Goal: Task Accomplishment & Management: Manage account settings

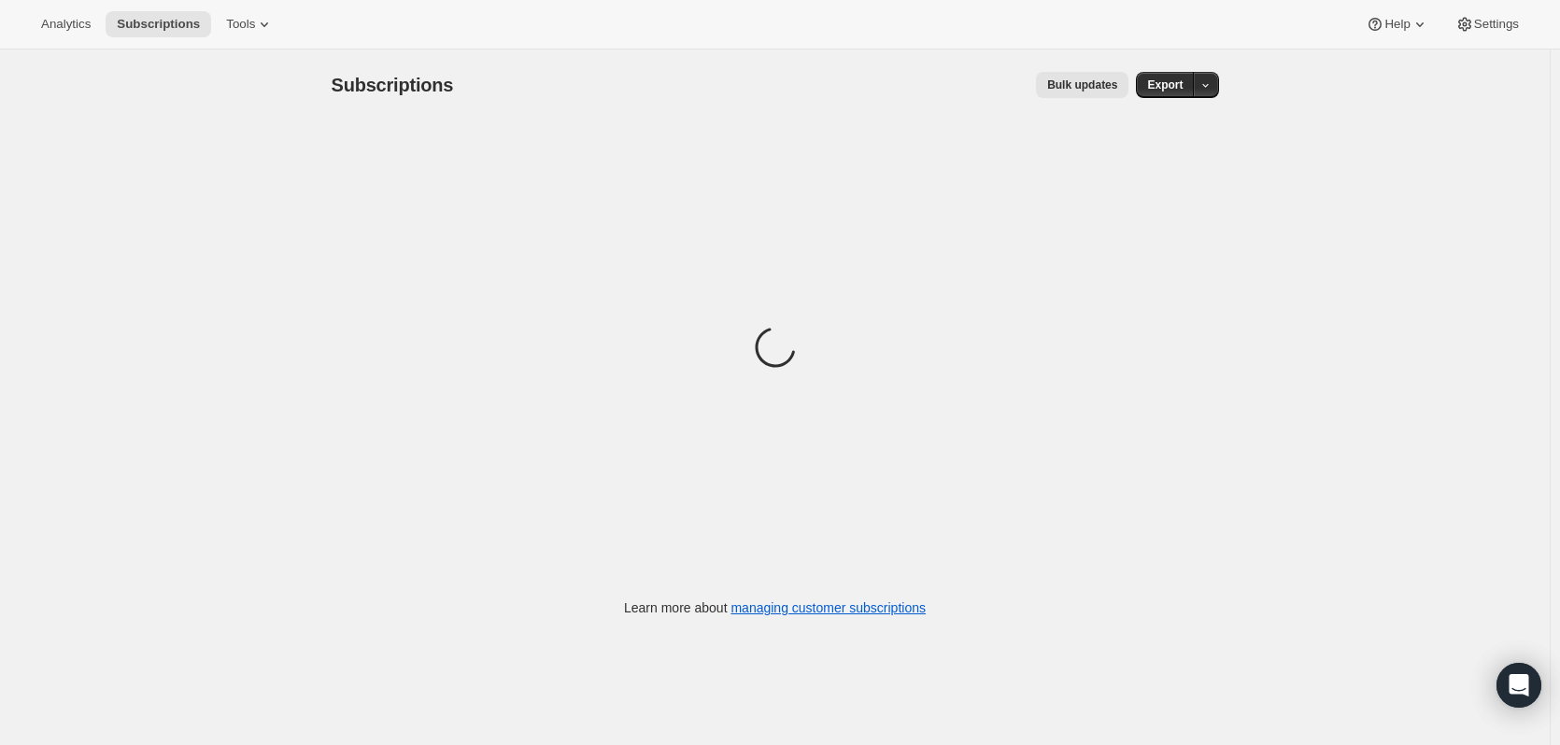
click at [22, 203] on div "Subscriptions. This page is ready Subscriptions Bulk updates More actions Bulk …" at bounding box center [774, 421] width 1549 height 745
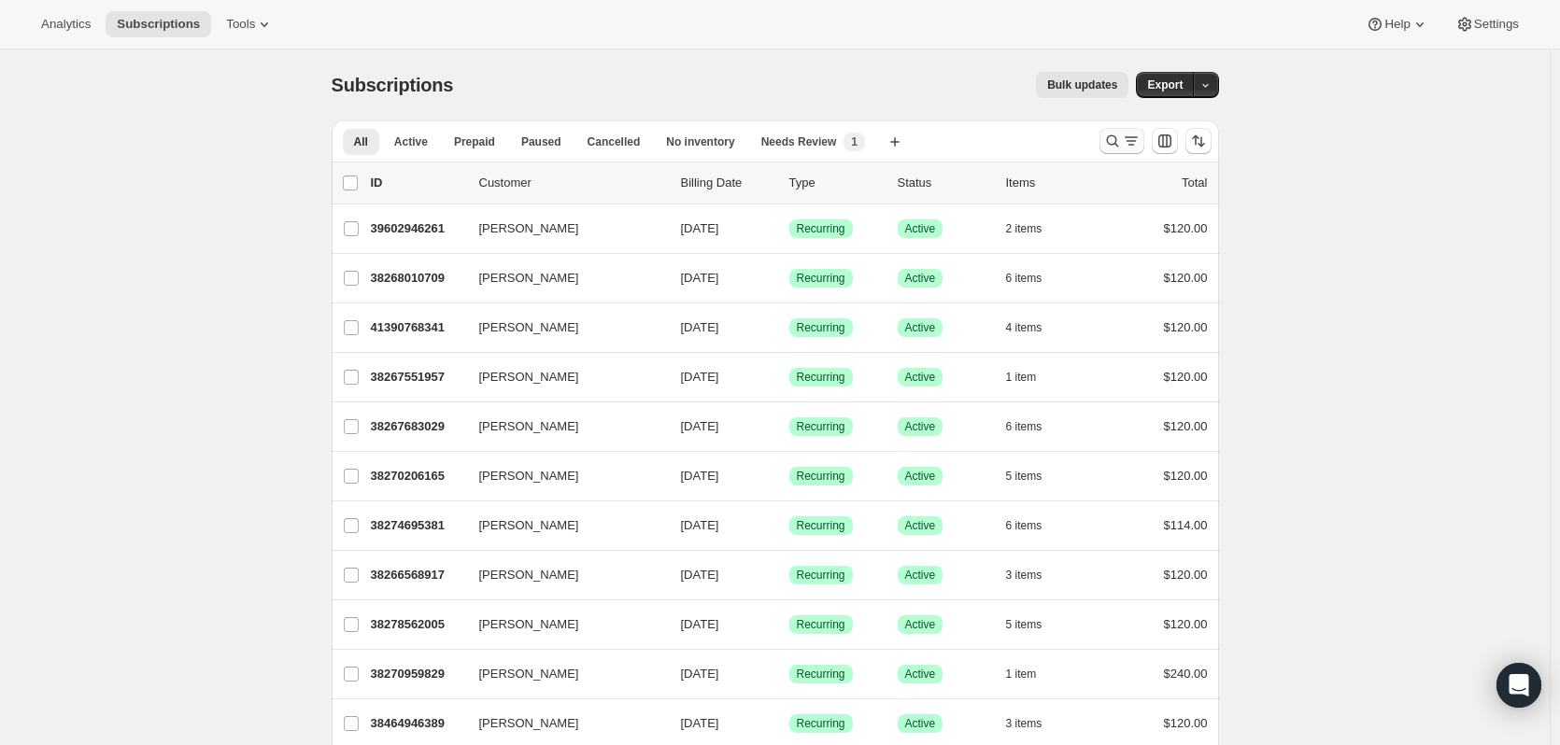
click at [1114, 140] on icon "Search and filter results" at bounding box center [1112, 141] width 19 height 19
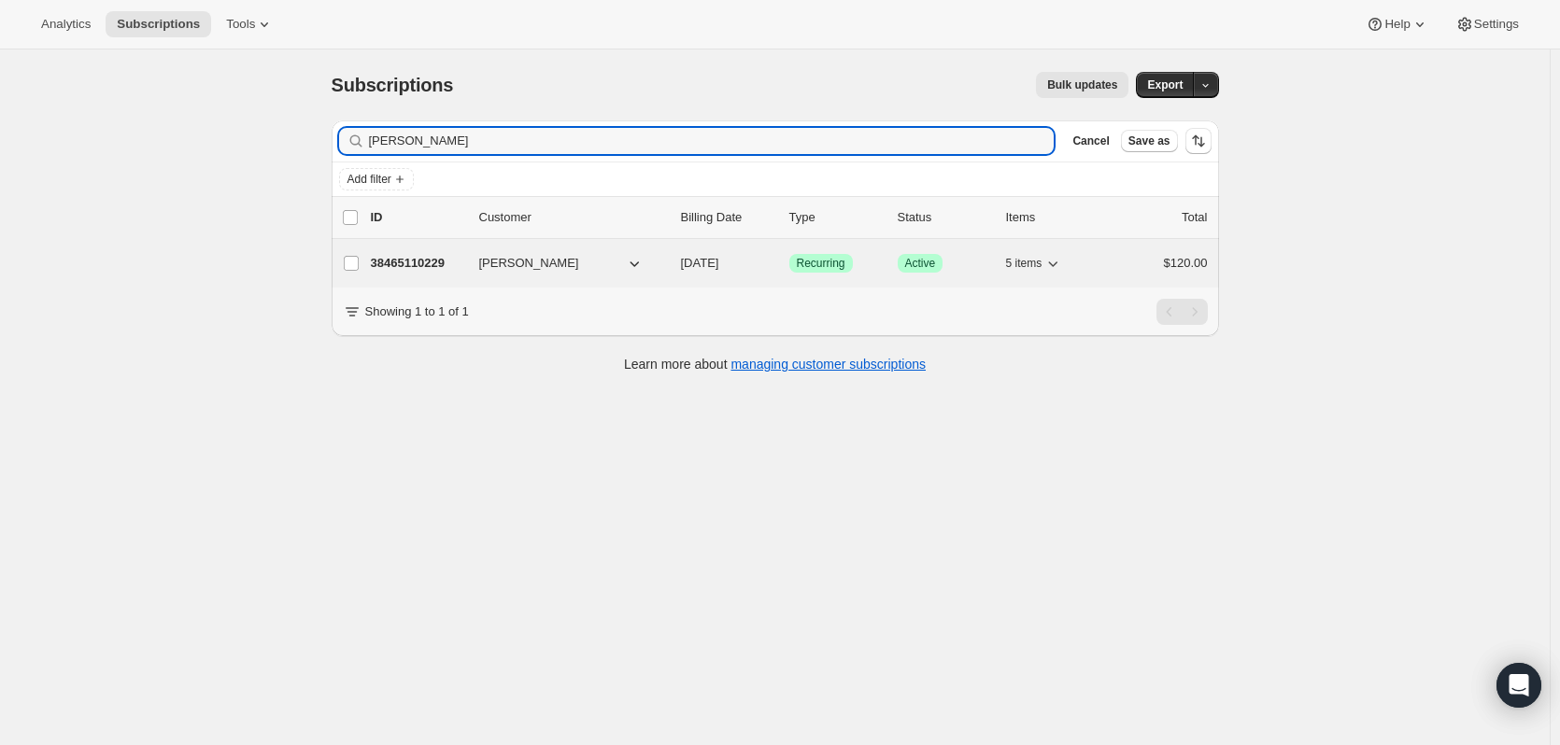
type input "[PERSON_NAME]"
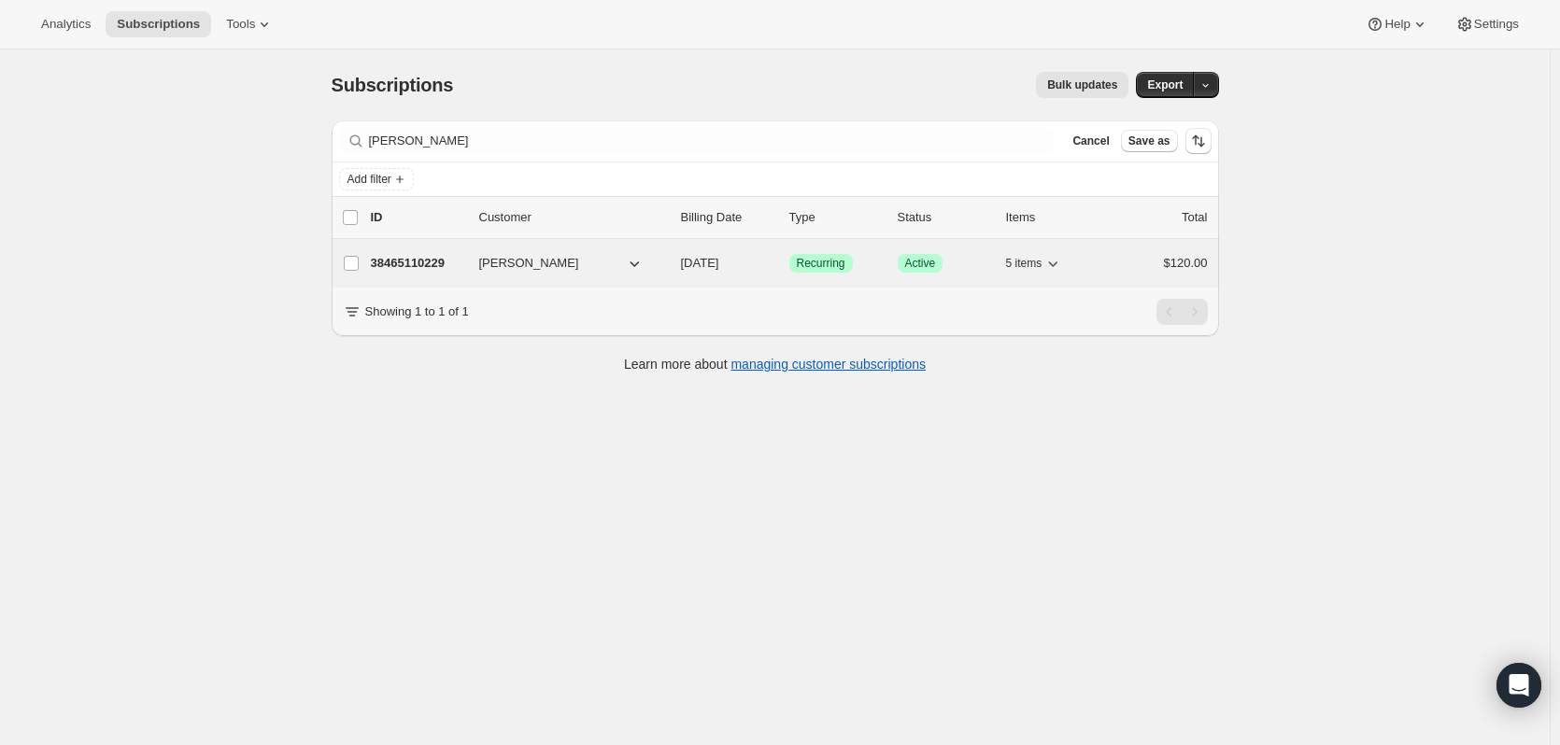
click at [412, 269] on p "38465110229" at bounding box center [417, 263] width 93 height 19
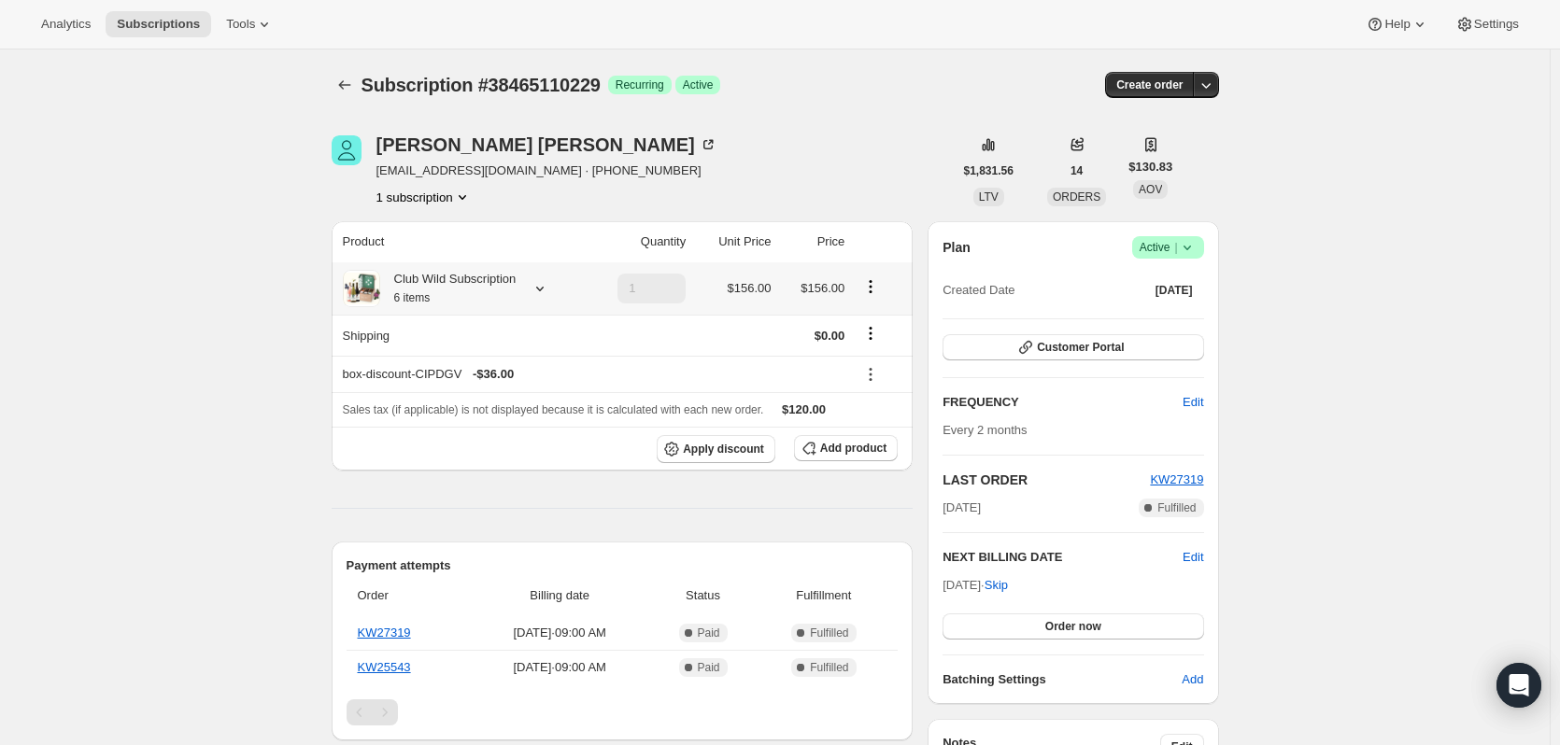
click at [878, 288] on icon "Product actions" at bounding box center [870, 286] width 19 height 19
click at [873, 328] on span "Edit box" at bounding box center [876, 323] width 44 height 14
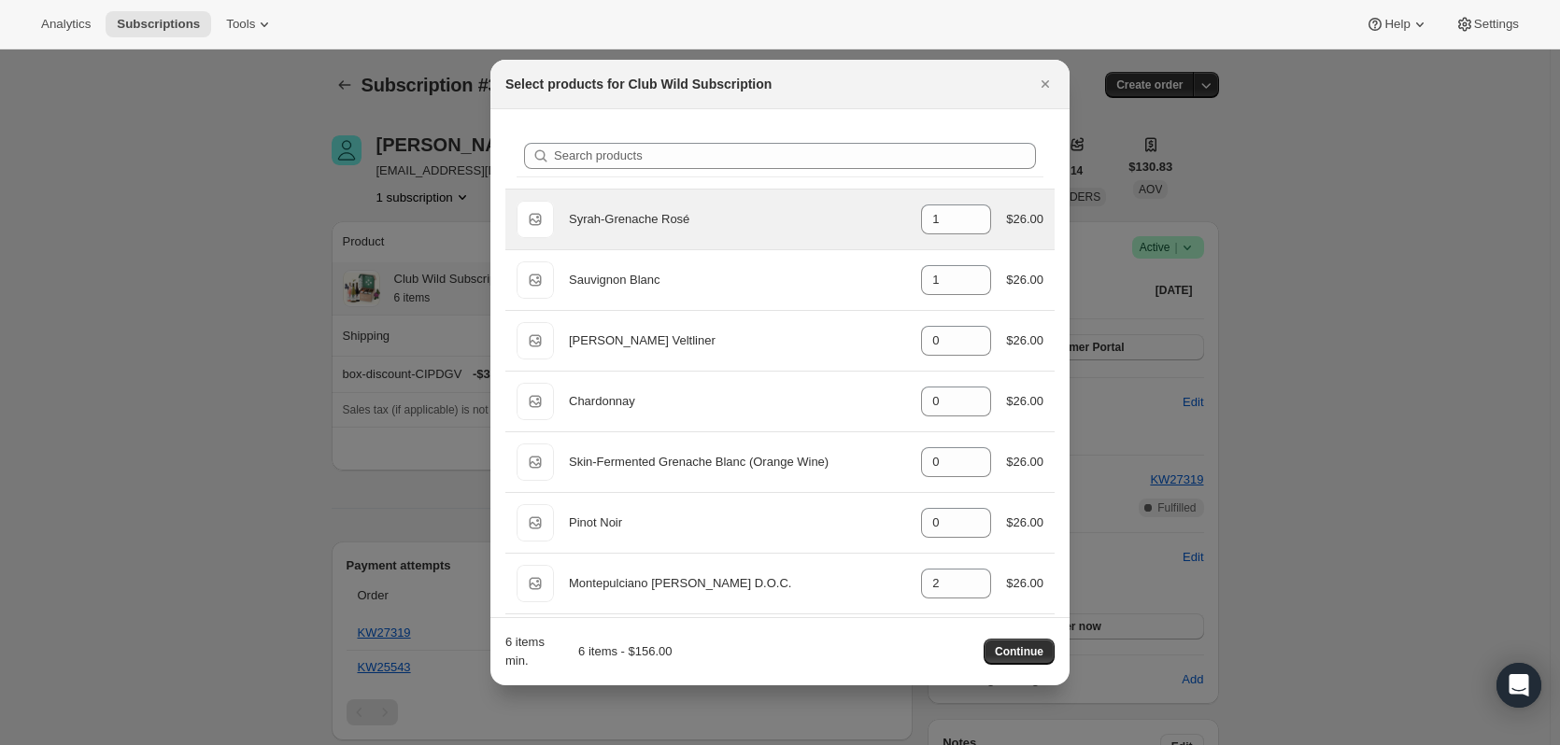
click at [603, 219] on div "Syrah-Grenache Rosé" at bounding box center [737, 219] width 337 height 19
click at [1012, 224] on div "$26.00" at bounding box center [1024, 219] width 37 height 19
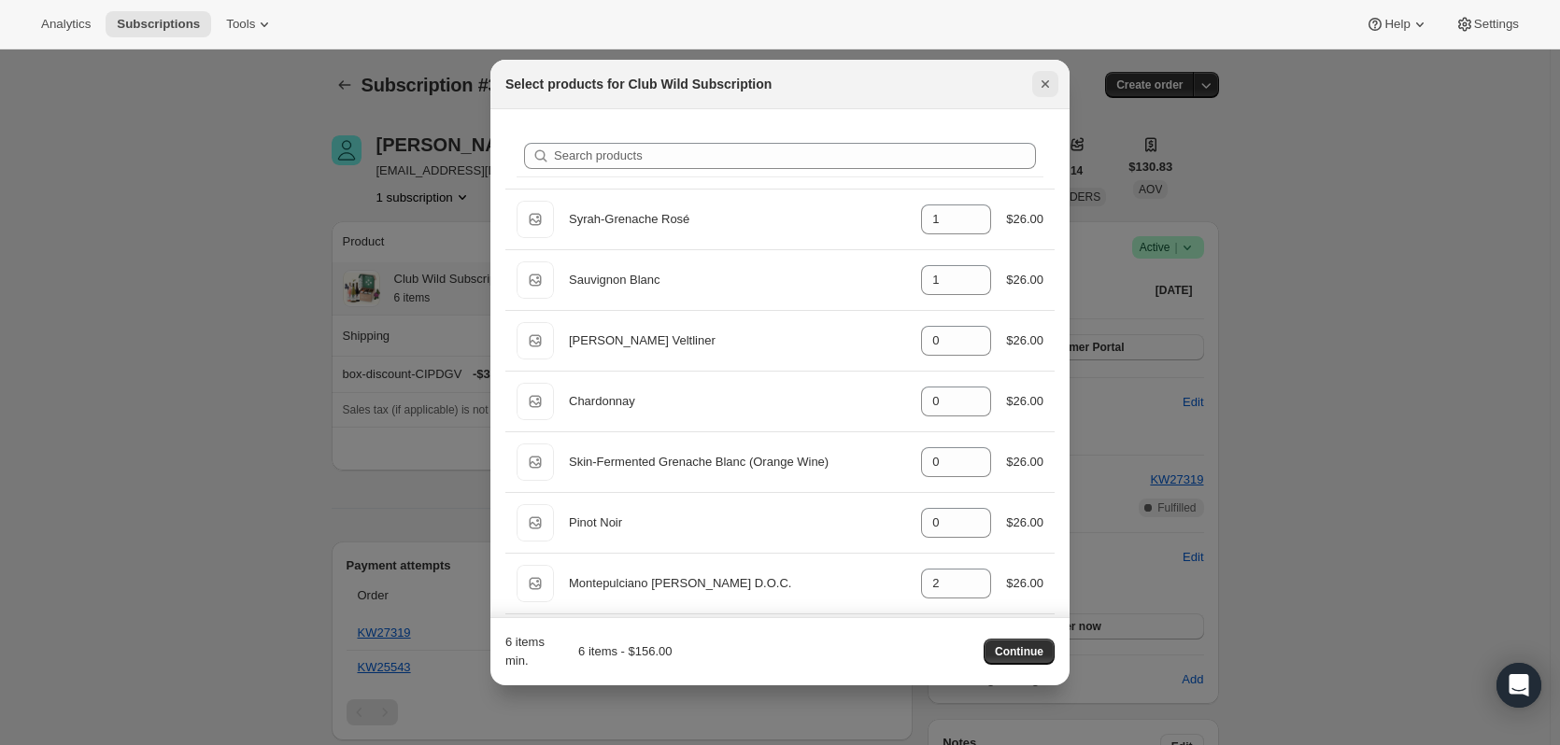
click at [1039, 83] on icon "Close" at bounding box center [1045, 84] width 19 height 19
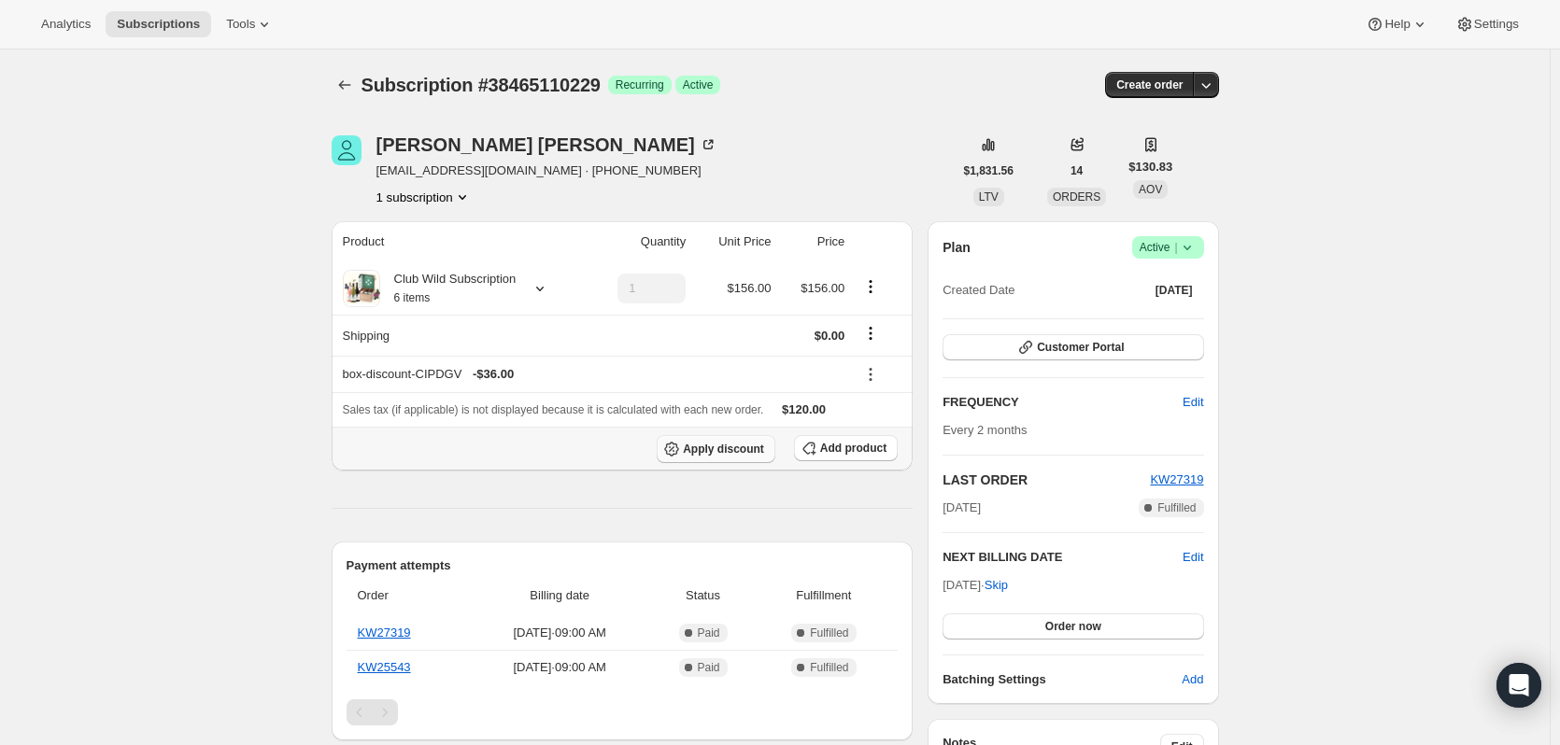
click at [728, 451] on span "Apply discount" at bounding box center [723, 449] width 81 height 15
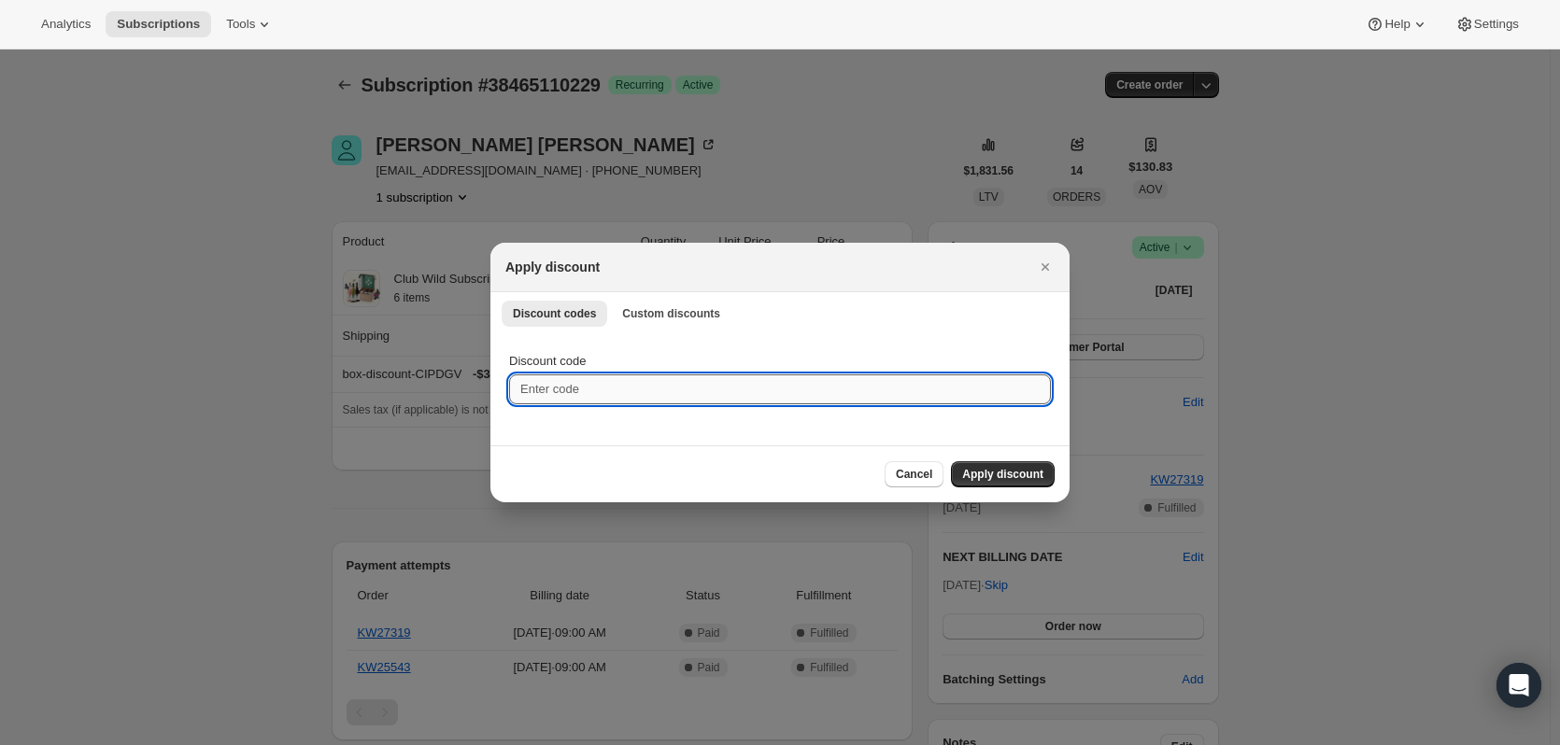
click at [661, 389] on input "Discount code" at bounding box center [780, 389] width 542 height 30
type input "LDWILD25"
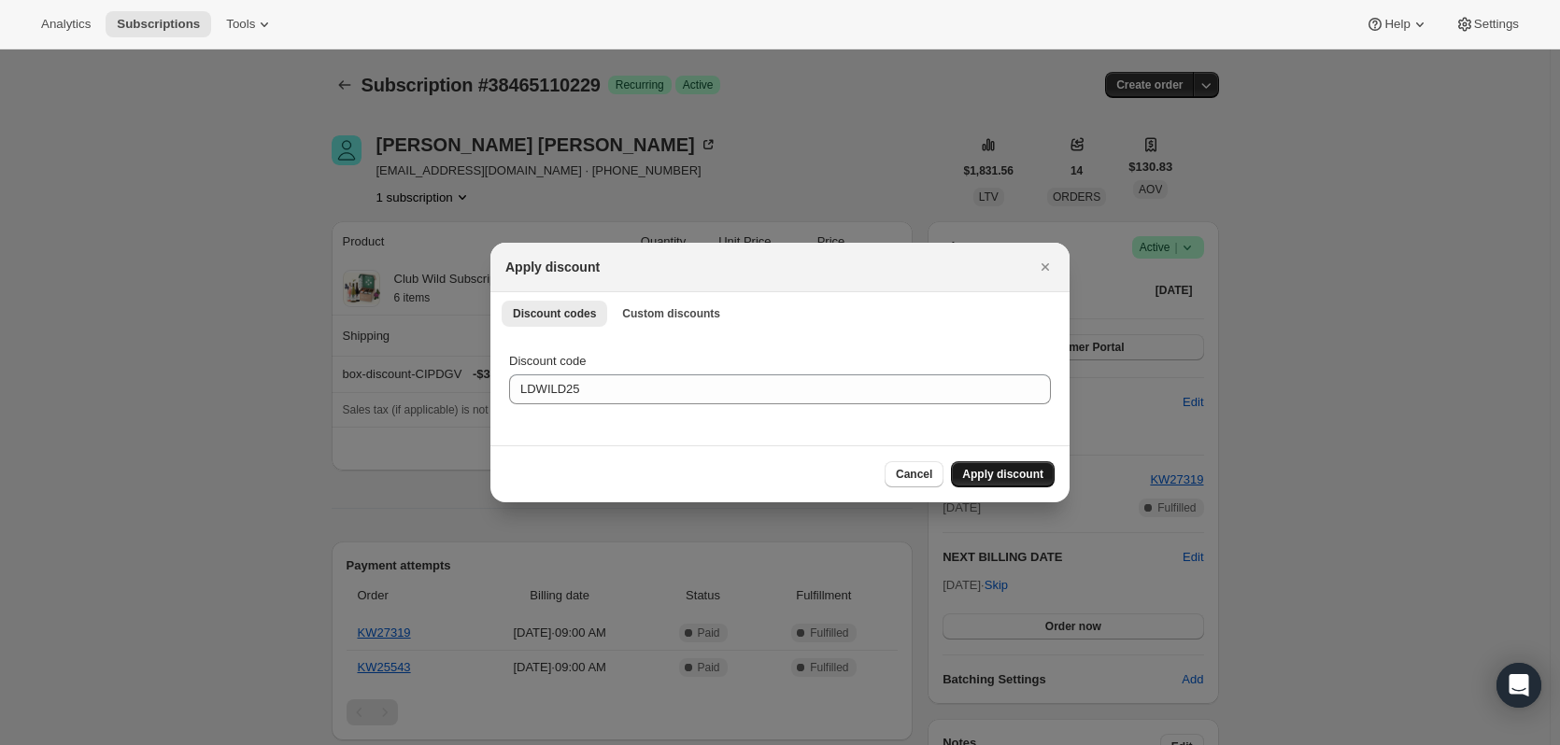
click at [1020, 471] on span "Apply discount" at bounding box center [1002, 474] width 81 height 15
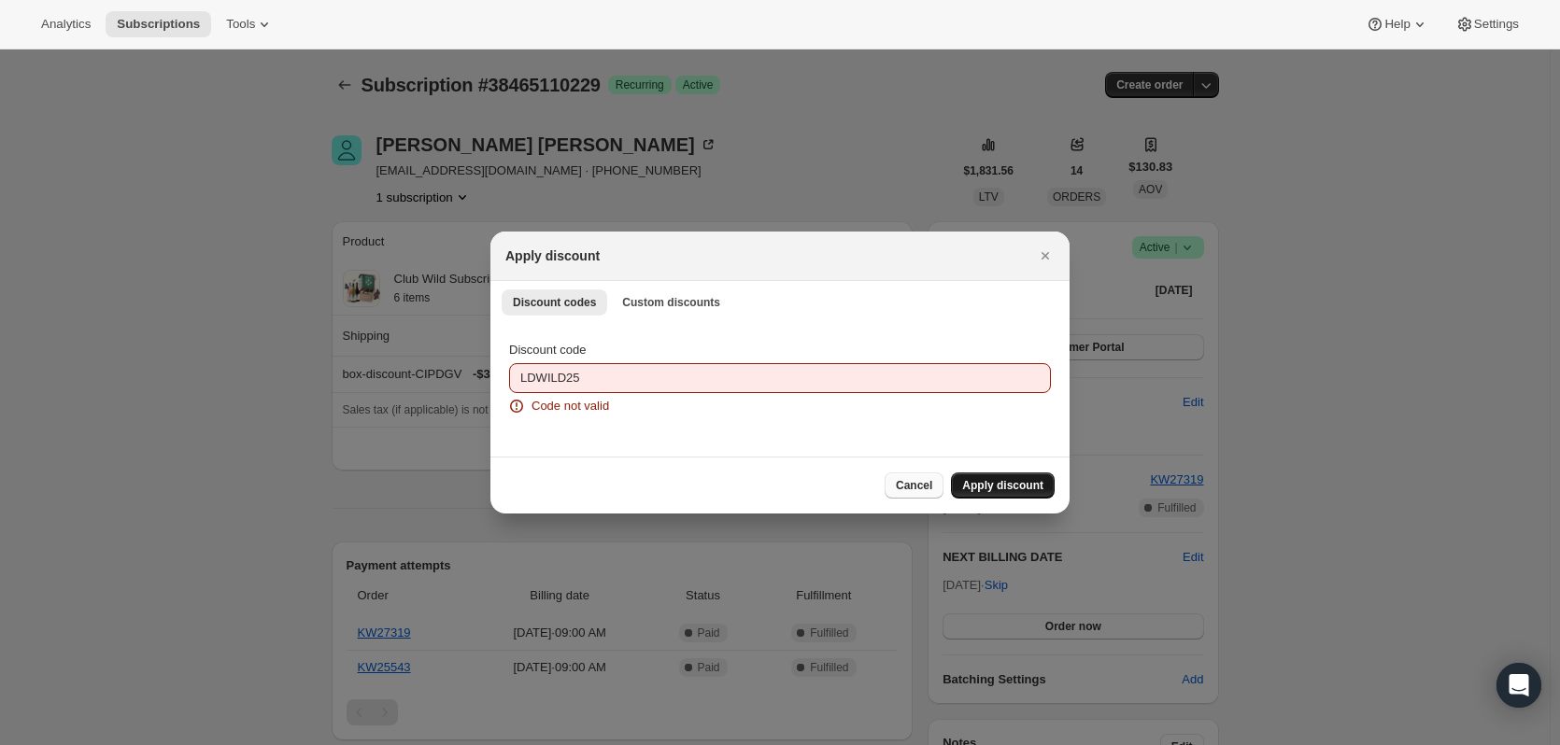
click at [915, 487] on span "Cancel" at bounding box center [914, 485] width 36 height 15
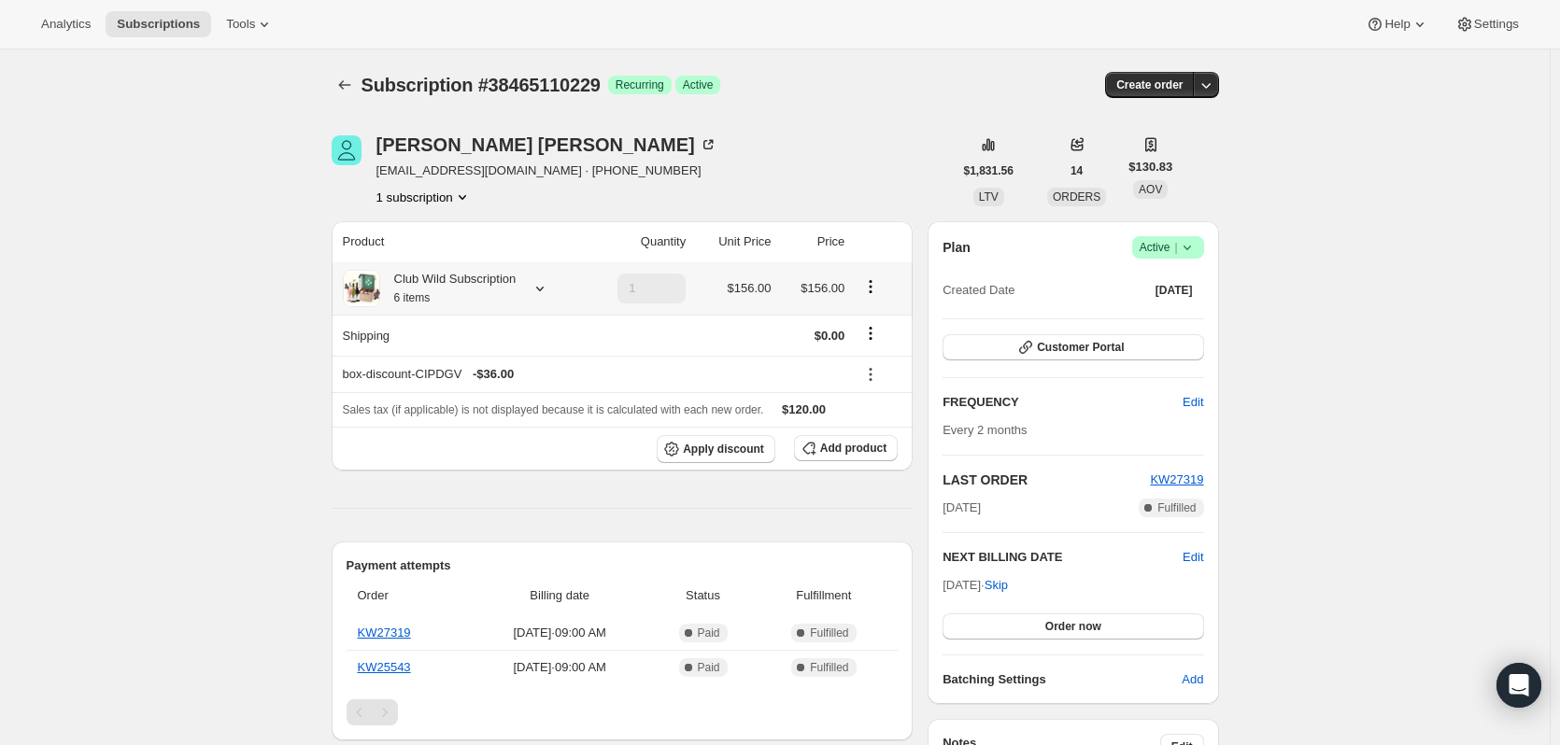
click at [873, 291] on icon "Product actions" at bounding box center [870, 286] width 19 height 19
click at [880, 393] on th "Sales tax (if applicable) is not displayed because it is calculated with each n…" at bounding box center [623, 409] width 582 height 35
click at [872, 374] on icon at bounding box center [870, 375] width 3 height 3
click at [880, 409] on span "Edit" at bounding box center [871, 410] width 21 height 14
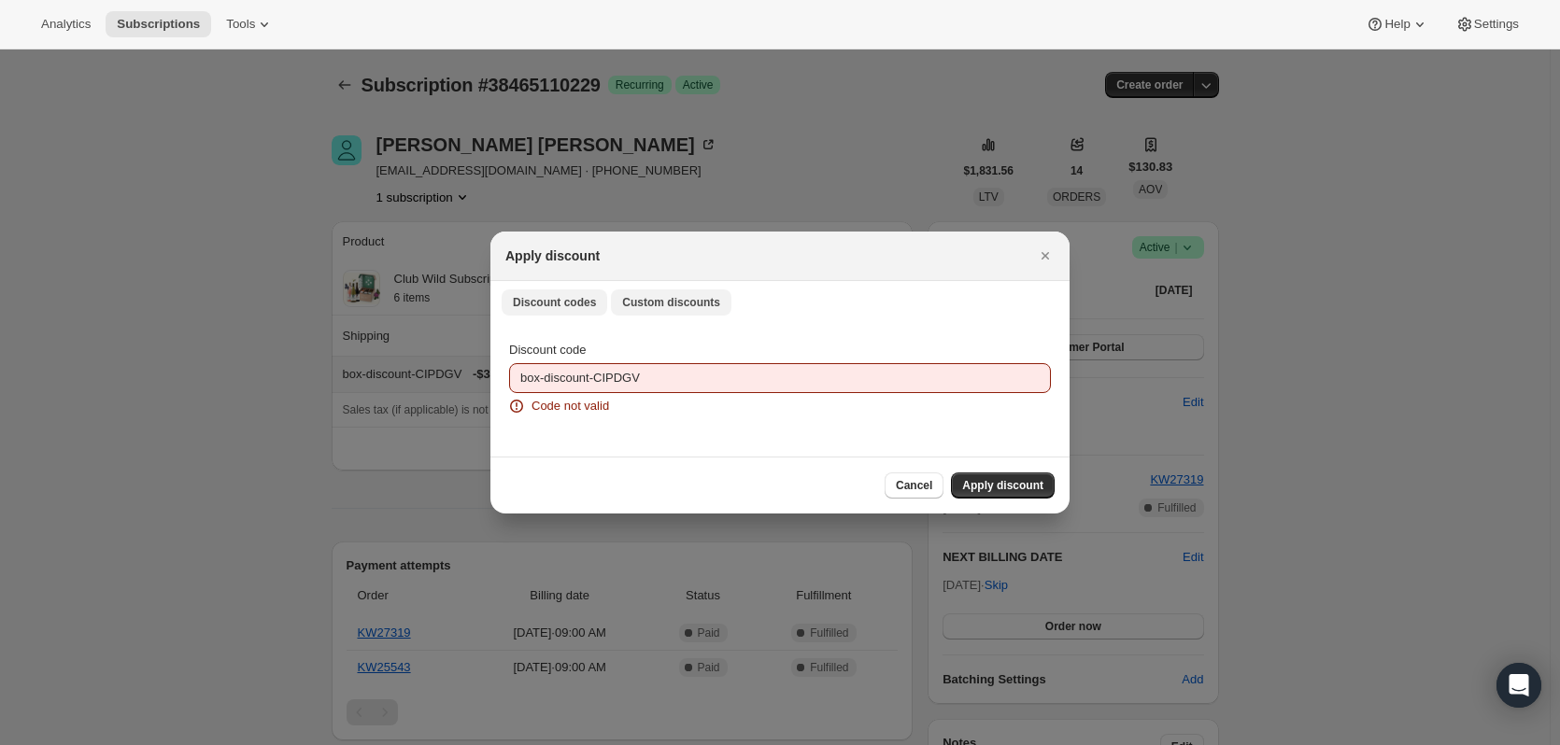
click at [666, 294] on button "Custom discounts" at bounding box center [671, 303] width 120 height 26
select select "indefinitely"
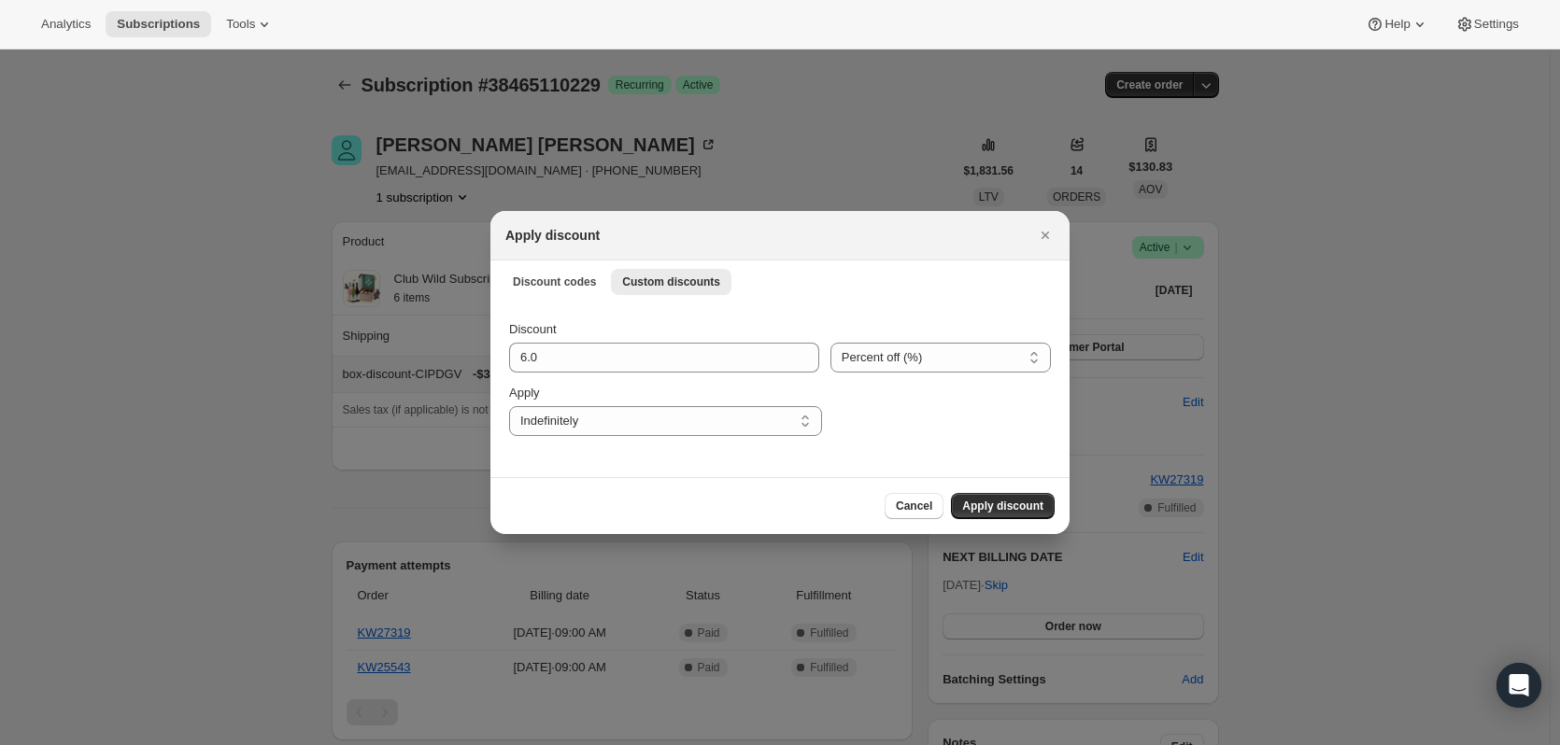
click at [905, 225] on div "Apply discount" at bounding box center [779, 235] width 579 height 49
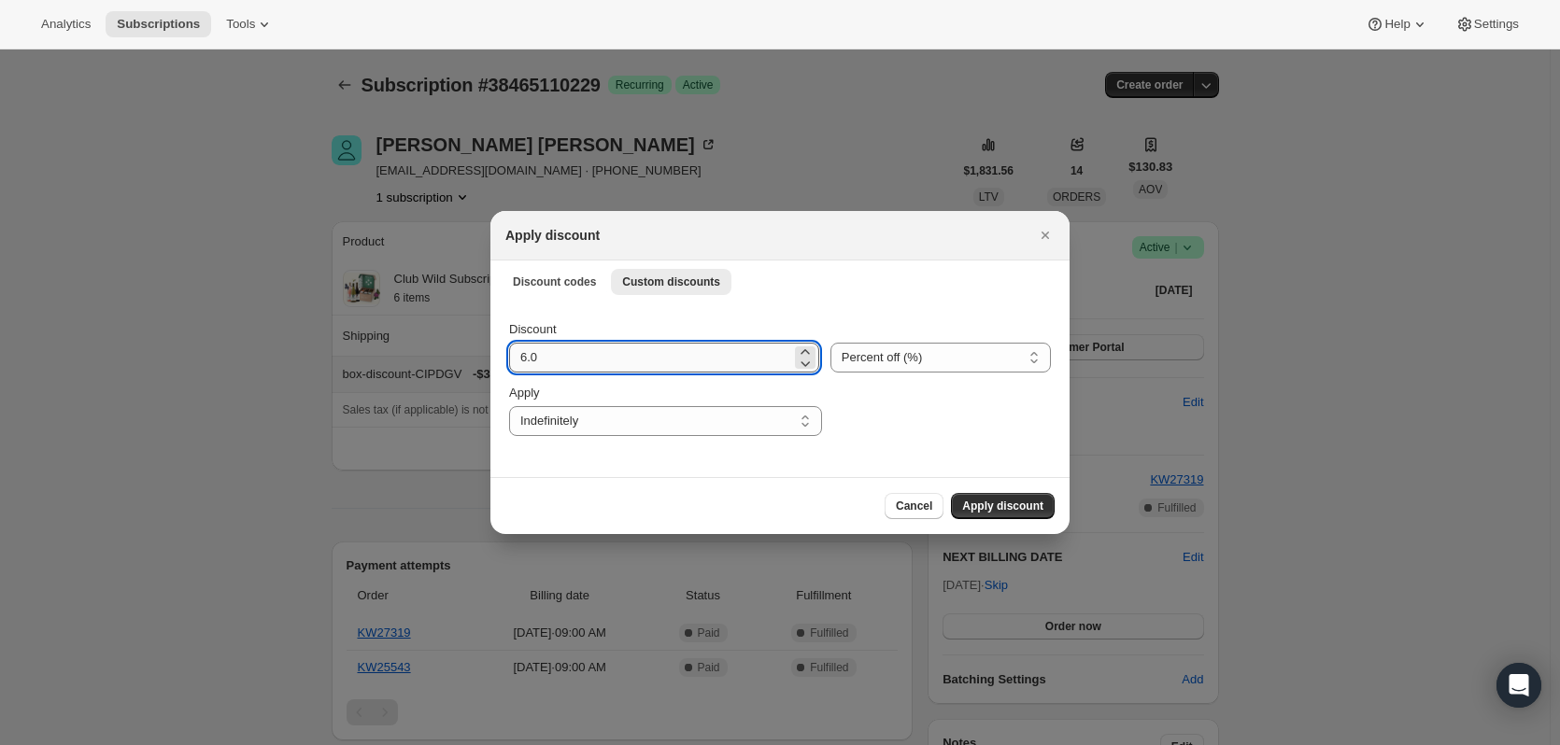
drag, startPoint x: 563, startPoint y: 350, endPoint x: 532, endPoint y: 357, distance: 31.5
click at [532, 357] on input "6.0" at bounding box center [650, 358] width 282 height 30
type input "6"
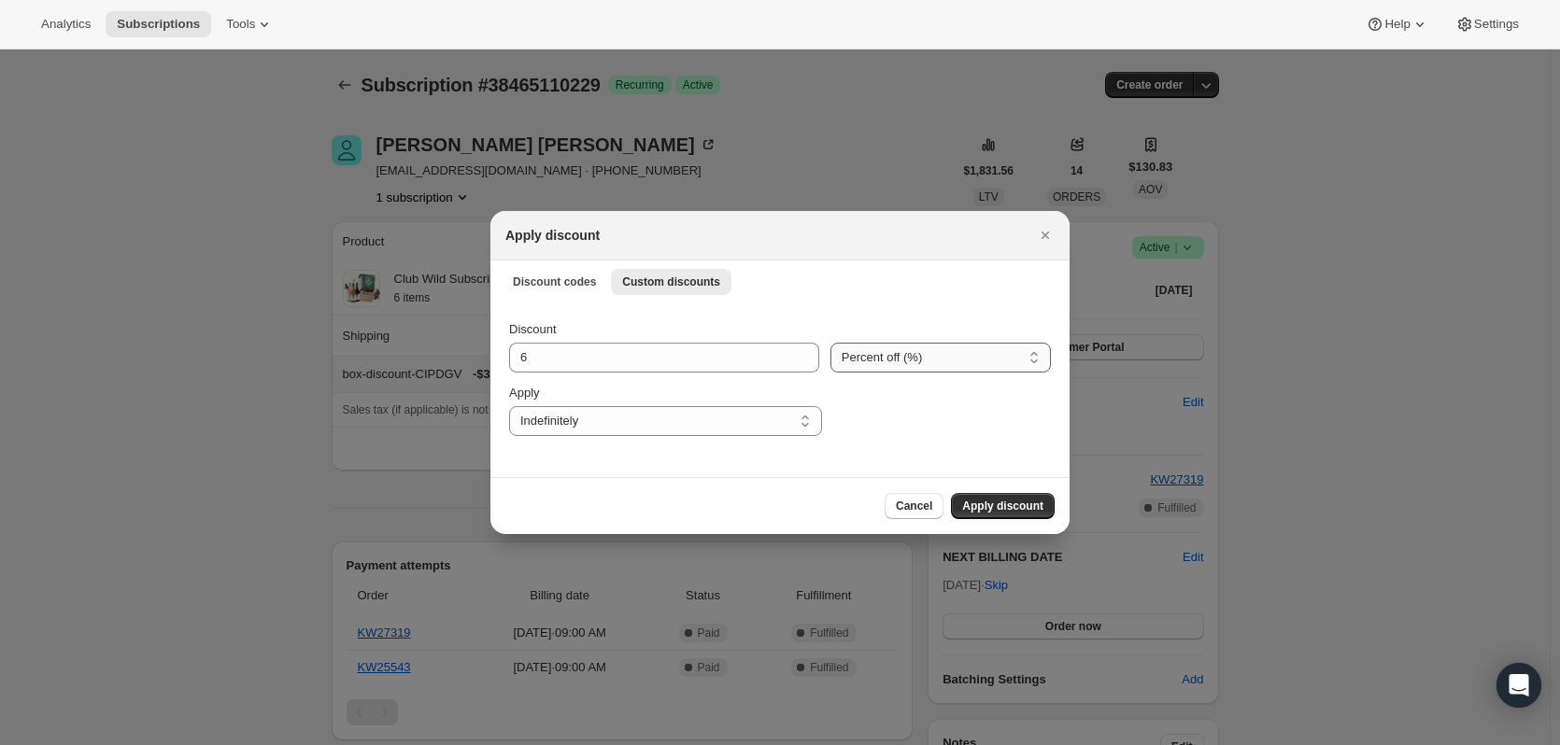
click at [1026, 356] on select "Percent off (%) Amount off ($)" at bounding box center [940, 358] width 220 height 30
select select "fixed"
click at [830, 343] on select "Percent off (%) Amount off ($)" at bounding box center [940, 358] width 220 height 30
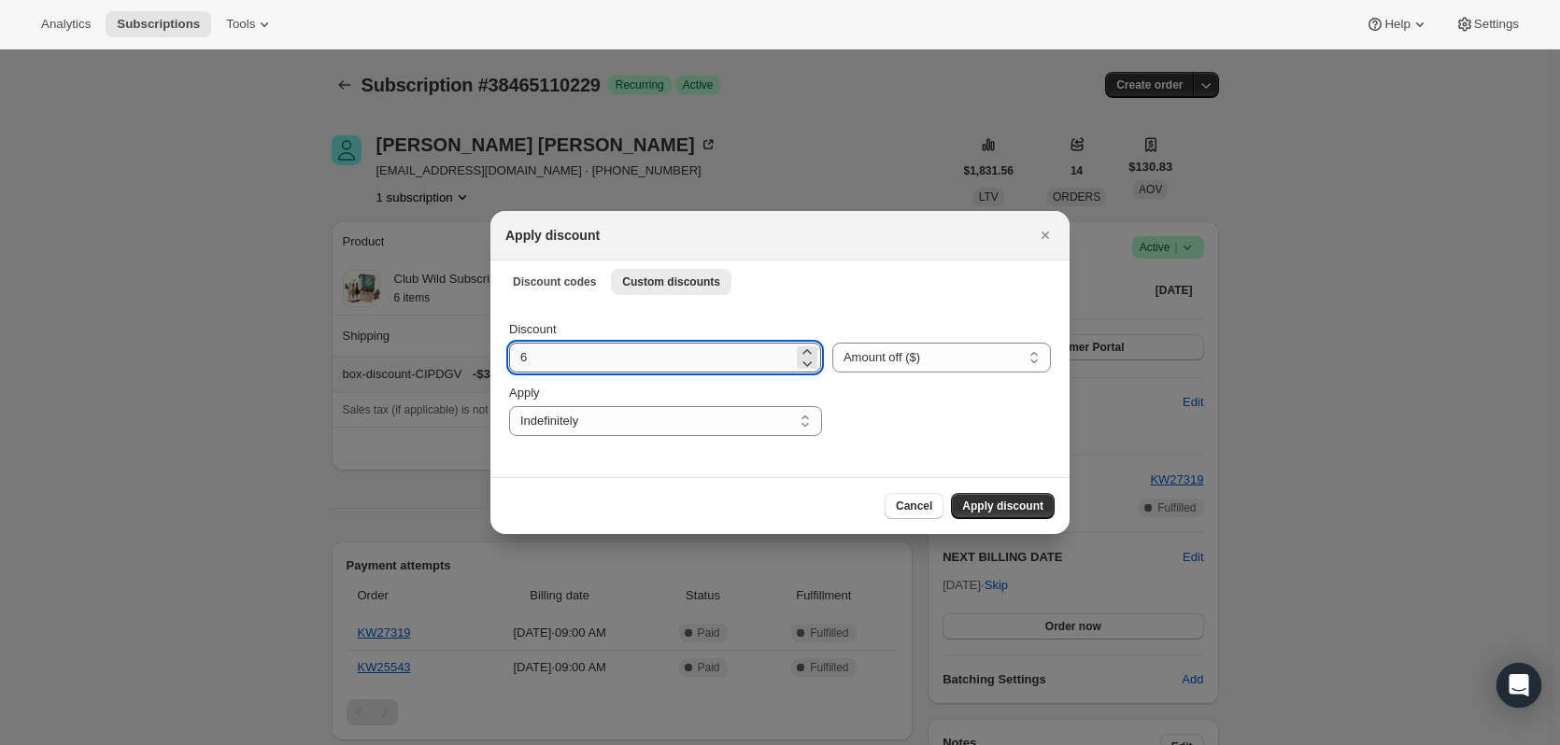
drag, startPoint x: 687, startPoint y: 369, endPoint x: 694, endPoint y: 356, distance: 14.6
click at [687, 368] on input "6" at bounding box center [651, 358] width 284 height 30
type input "6.5"
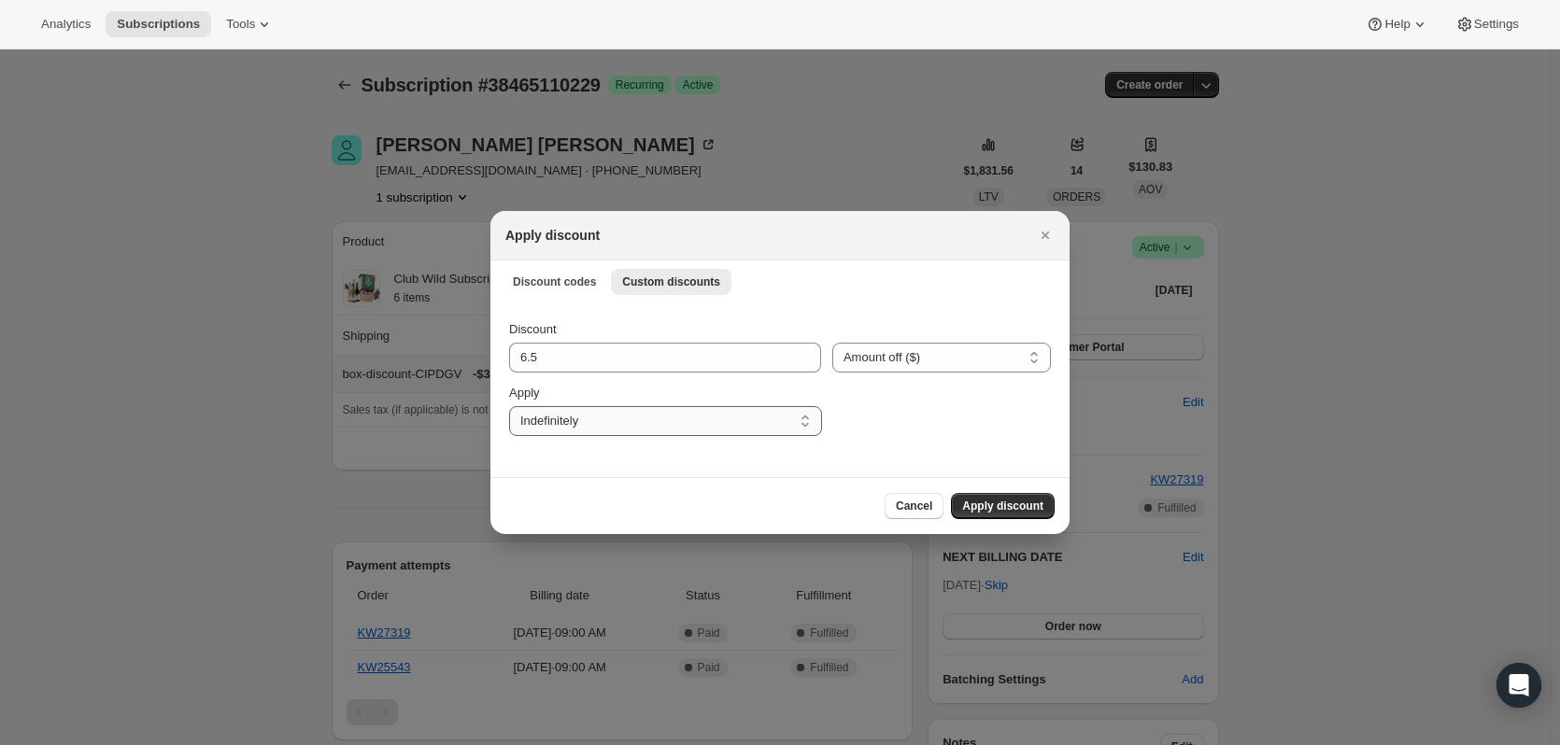
click at [663, 420] on select "One time Specify instances... Indefinitely" at bounding box center [665, 421] width 313 height 30
select select "one"
click at [509, 406] on select "One time Specify instances... Indefinitely" at bounding box center [665, 421] width 313 height 30
click at [1014, 508] on span "Apply discount" at bounding box center [1002, 506] width 81 height 15
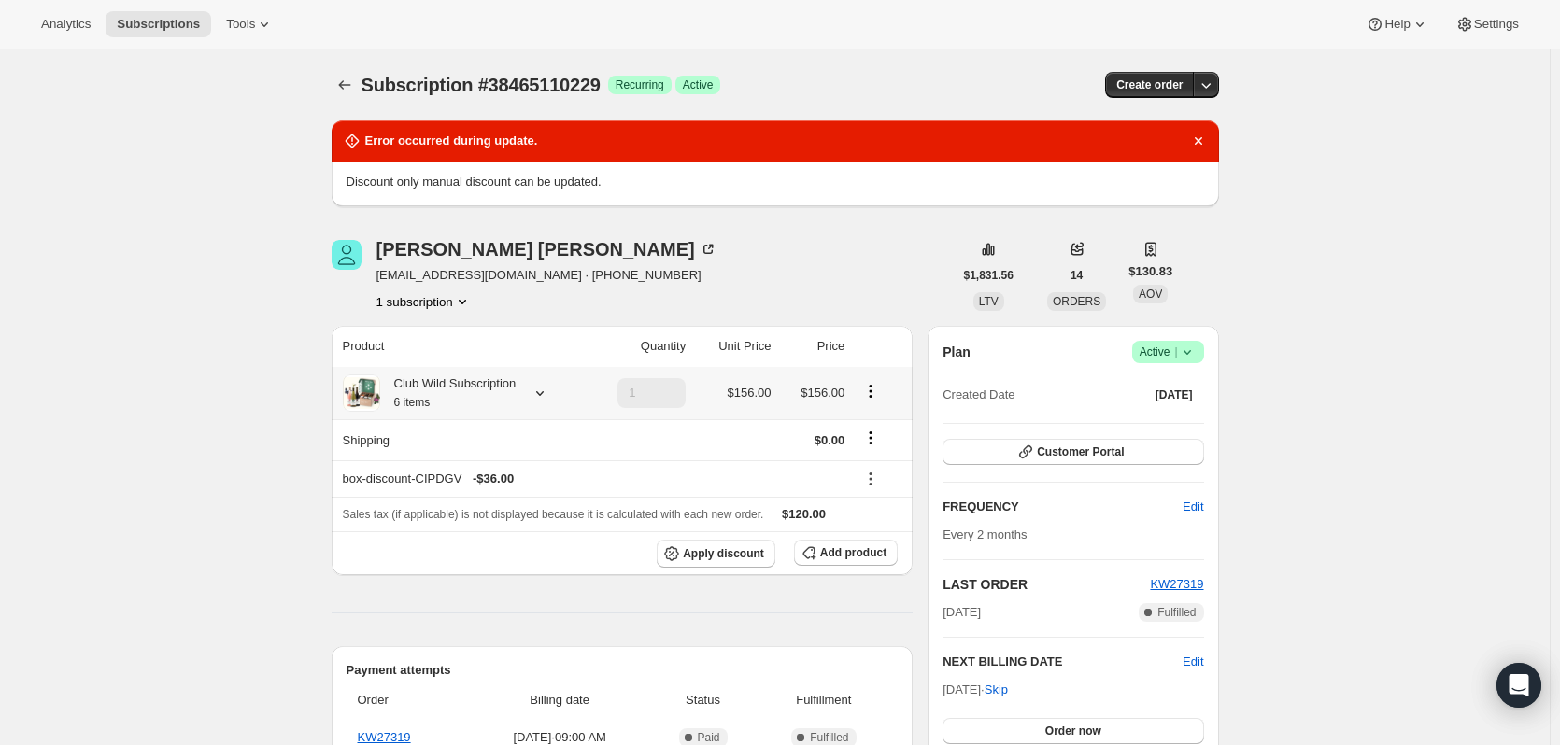
click at [879, 391] on icon "Product actions" at bounding box center [870, 391] width 19 height 19
click at [877, 433] on span "Edit box" at bounding box center [876, 427] width 44 height 14
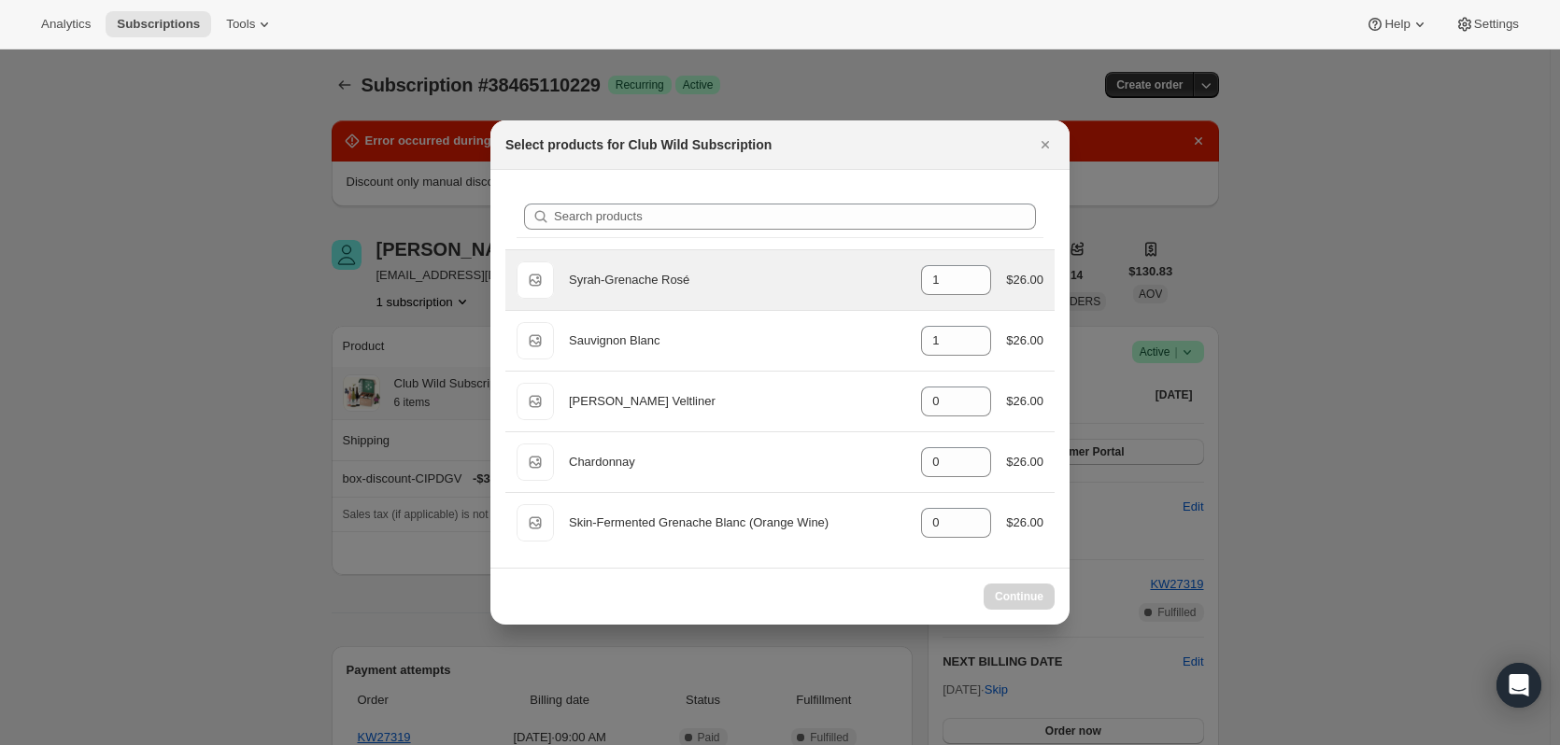
click at [1023, 274] on div "Default Title Syrah-Grenache Rosé gid://shopify/ProductVariant/51153123508437 1…" at bounding box center [779, 280] width 549 height 60
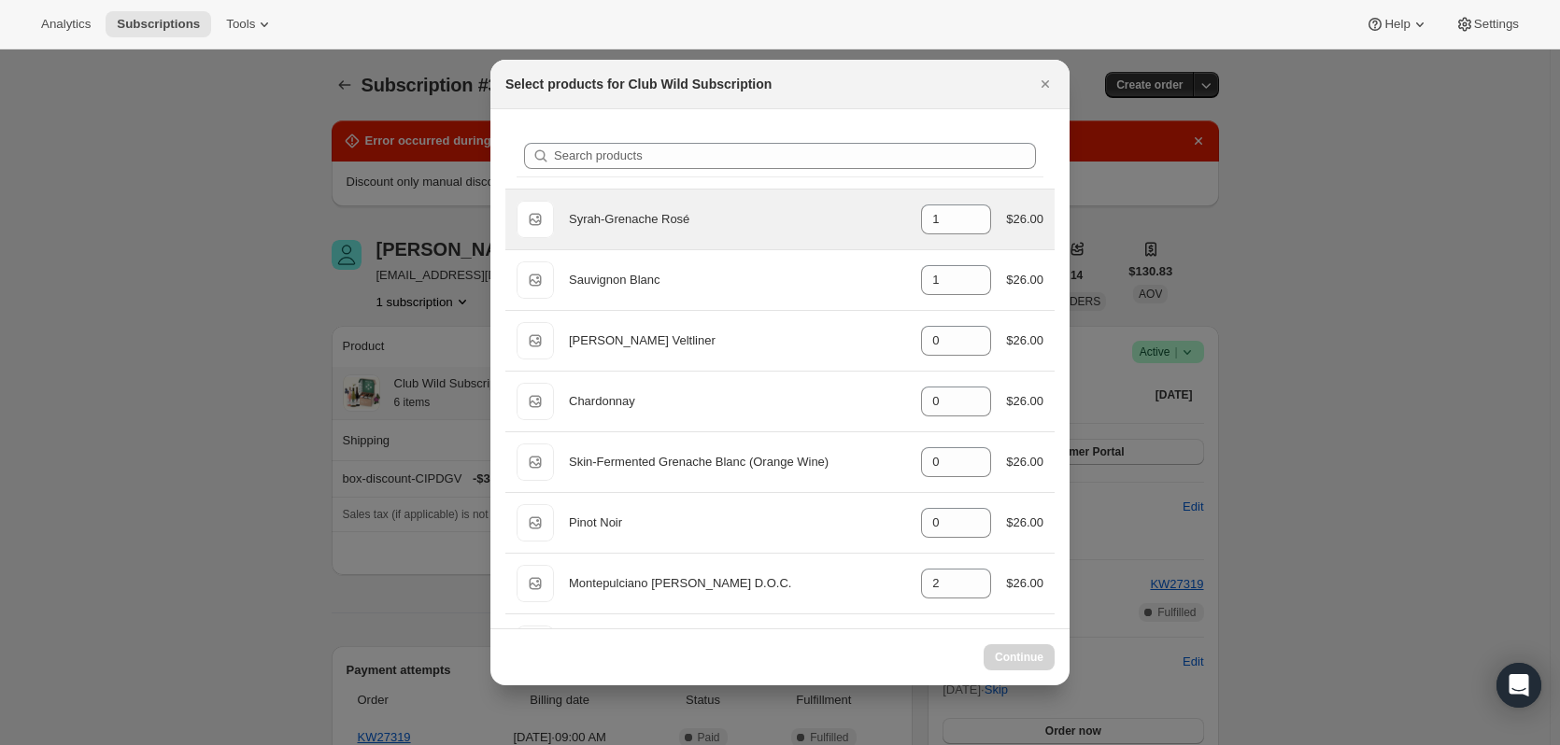
click at [1020, 216] on div "$26.00" at bounding box center [1024, 219] width 37 height 19
click at [1020, 219] on div "$26.00" at bounding box center [1024, 219] width 37 height 19
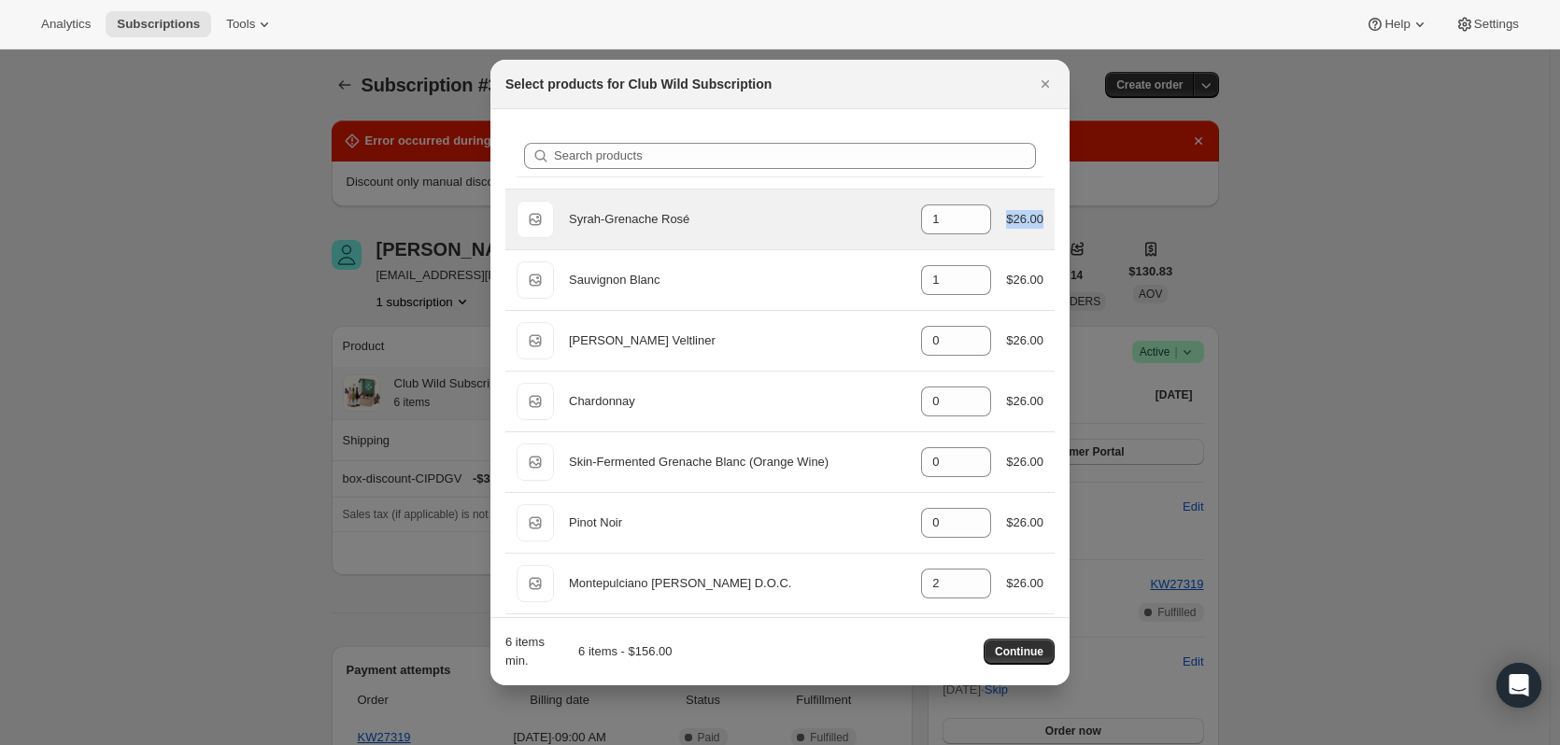
click at [1020, 219] on div "$26.00" at bounding box center [1024, 219] width 37 height 19
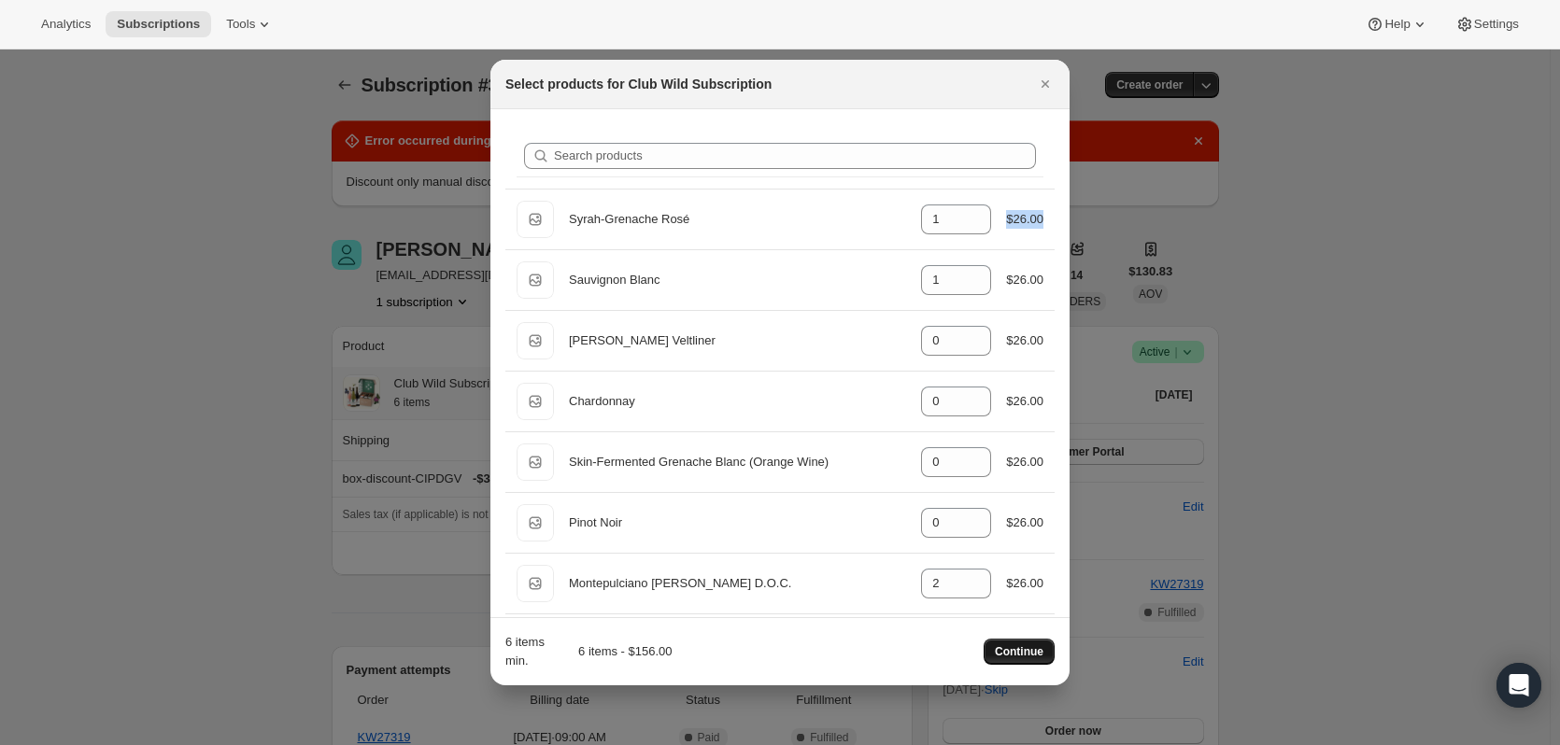
click at [1012, 651] on span "Continue" at bounding box center [1019, 651] width 49 height 15
click at [1039, 85] on icon "Close" at bounding box center [1045, 84] width 19 height 19
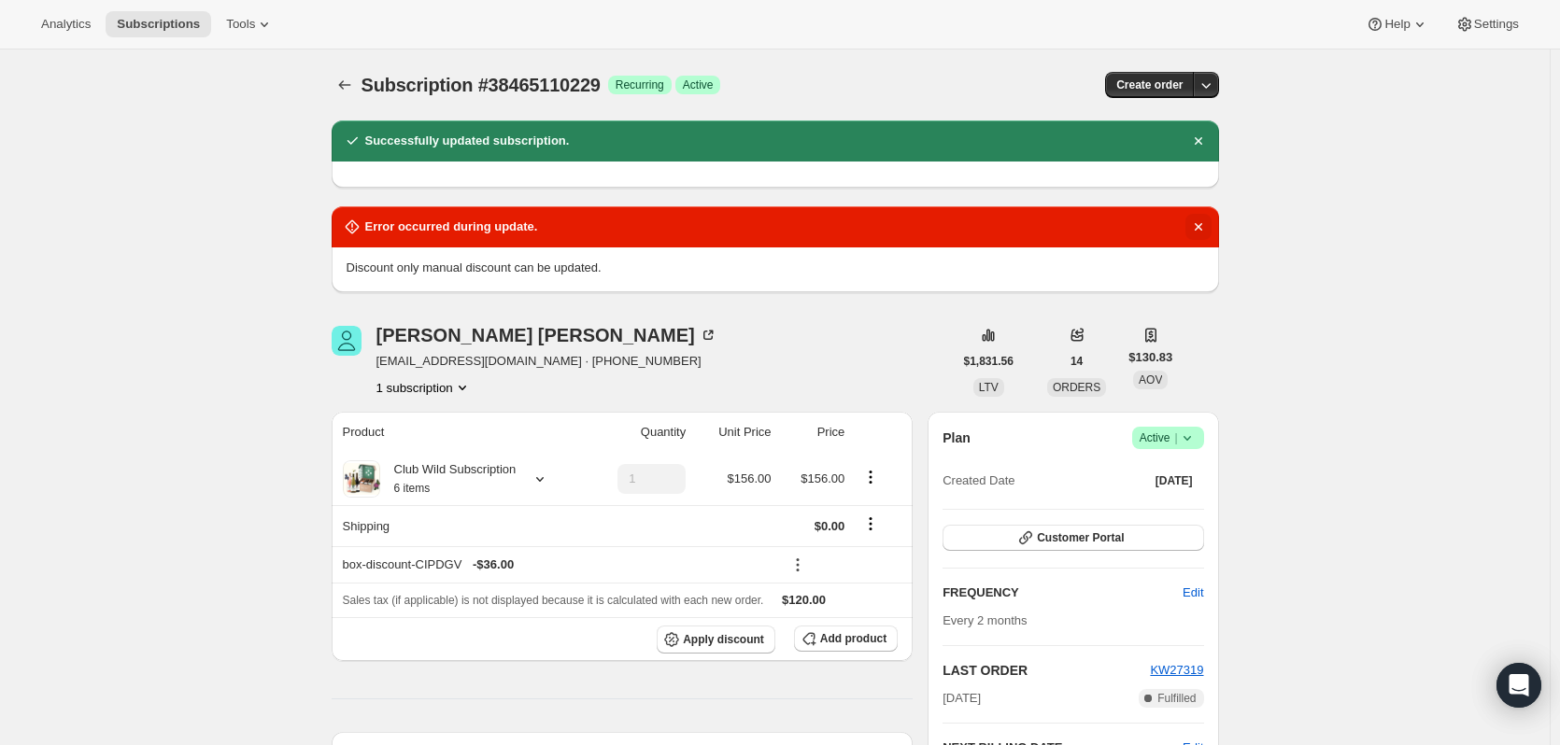
click at [1208, 226] on icon "Dismiss notification" at bounding box center [1198, 227] width 19 height 19
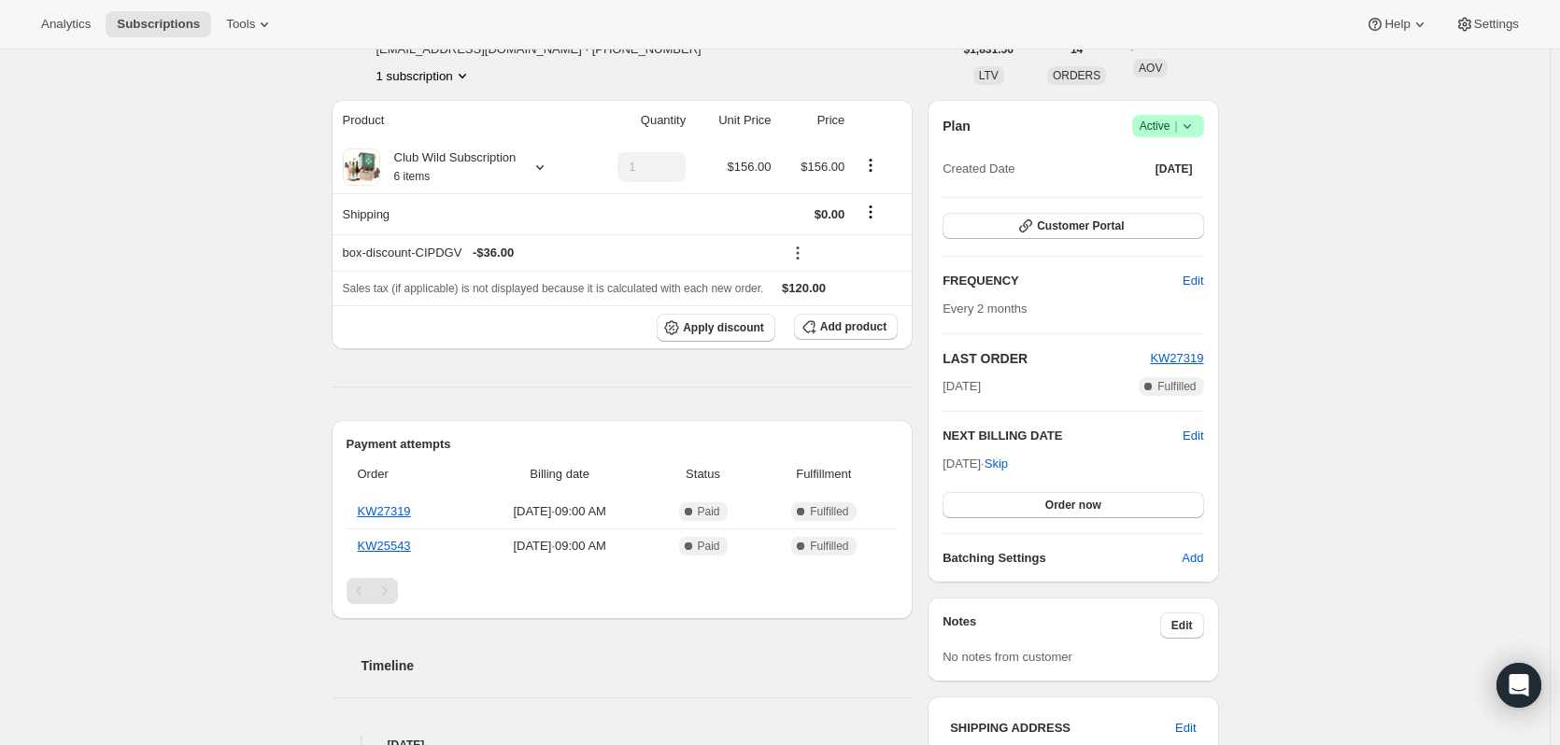
scroll to position [187, 0]
